Goal: Task Accomplishment & Management: Use online tool/utility

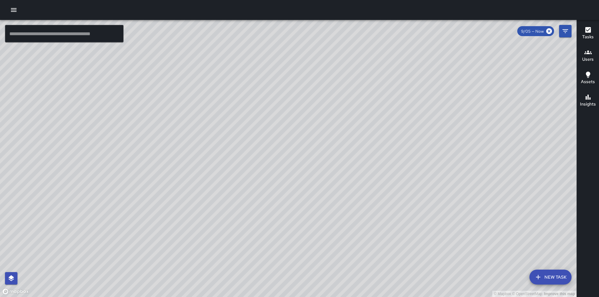
drag, startPoint x: 339, startPoint y: 218, endPoint x: 351, endPoint y: 176, distance: 44.3
click at [351, 176] on div "© Mapbox © OpenStreetMap Improve this map" at bounding box center [288, 158] width 576 height 277
drag, startPoint x: 311, startPoint y: 112, endPoint x: 321, endPoint y: 181, distance: 69.2
click at [321, 181] on div "© Mapbox © OpenStreetMap Improve this map" at bounding box center [288, 158] width 576 height 277
click at [13, 10] on icon "button" at bounding box center [14, 10] width 6 height 4
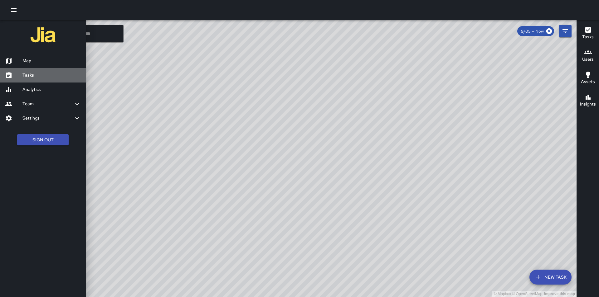
click at [32, 73] on h6 "Tasks" at bounding box center [51, 75] width 58 height 7
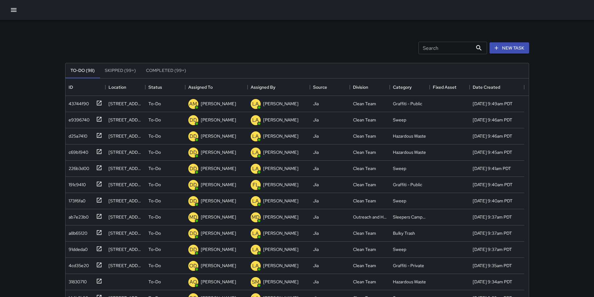
scroll to position [259, 459]
click at [436, 48] on input "Search" at bounding box center [445, 48] width 54 height 12
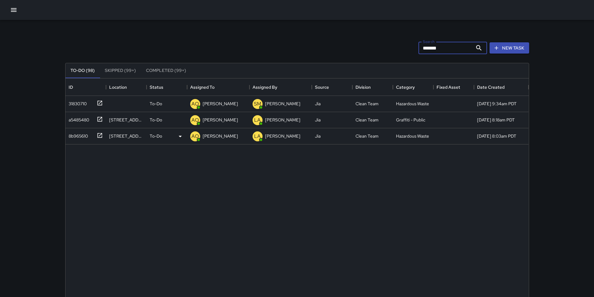
type input "*******"
click at [214, 137] on p "[PERSON_NAME]" at bounding box center [220, 136] width 35 height 6
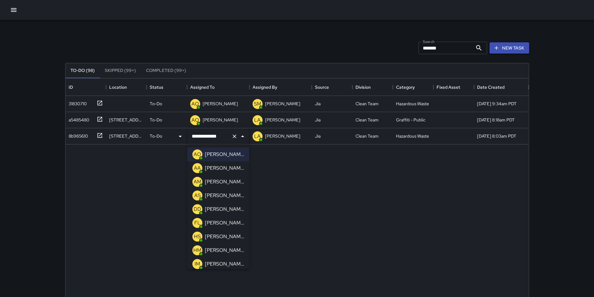
click at [219, 169] on p "[PERSON_NAME]" at bounding box center [224, 168] width 39 height 7
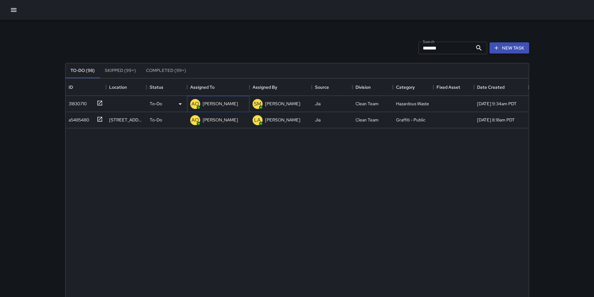
click at [220, 108] on div "[PERSON_NAME]" at bounding box center [220, 103] width 38 height 9
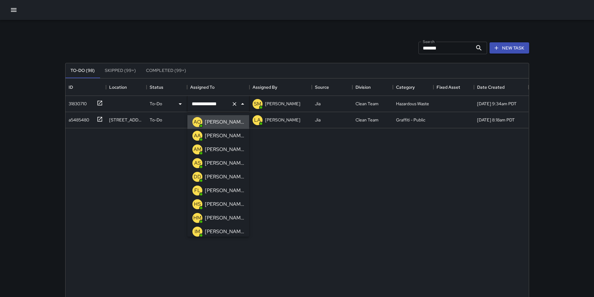
click at [225, 125] on p "[PERSON_NAME]" at bounding box center [224, 121] width 39 height 7
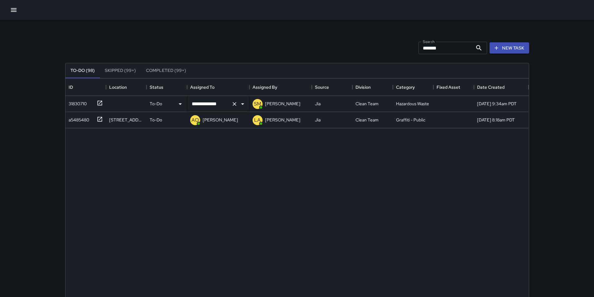
click at [242, 107] on icon "Open" at bounding box center [242, 103] width 7 height 7
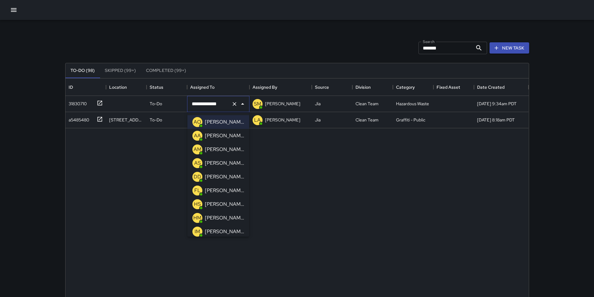
click at [233, 133] on p "[PERSON_NAME]" at bounding box center [224, 135] width 39 height 7
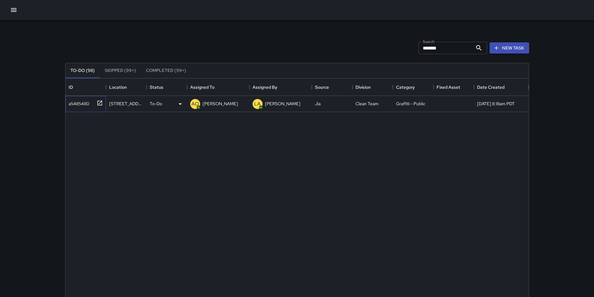
click at [74, 103] on div "a5485480" at bounding box center [77, 102] width 23 height 9
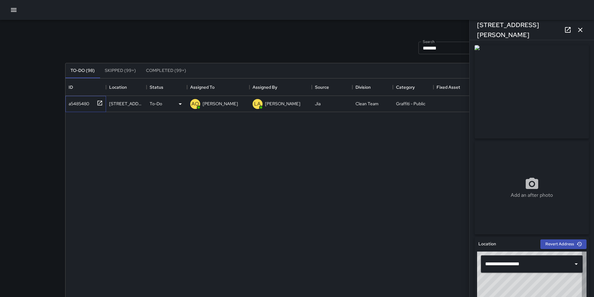
type input "**********"
click at [582, 30] on icon "button" at bounding box center [580, 29] width 7 height 7
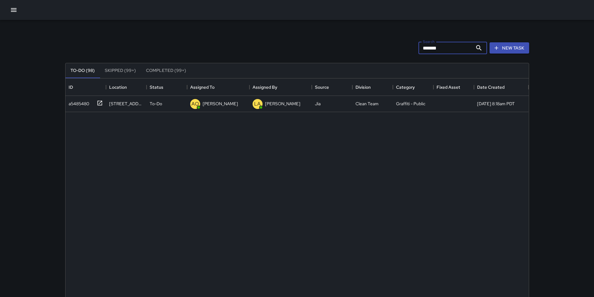
click at [445, 51] on input "*******" at bounding box center [445, 48] width 54 height 12
type input "*"
